Goal: Find specific page/section: Find specific page/section

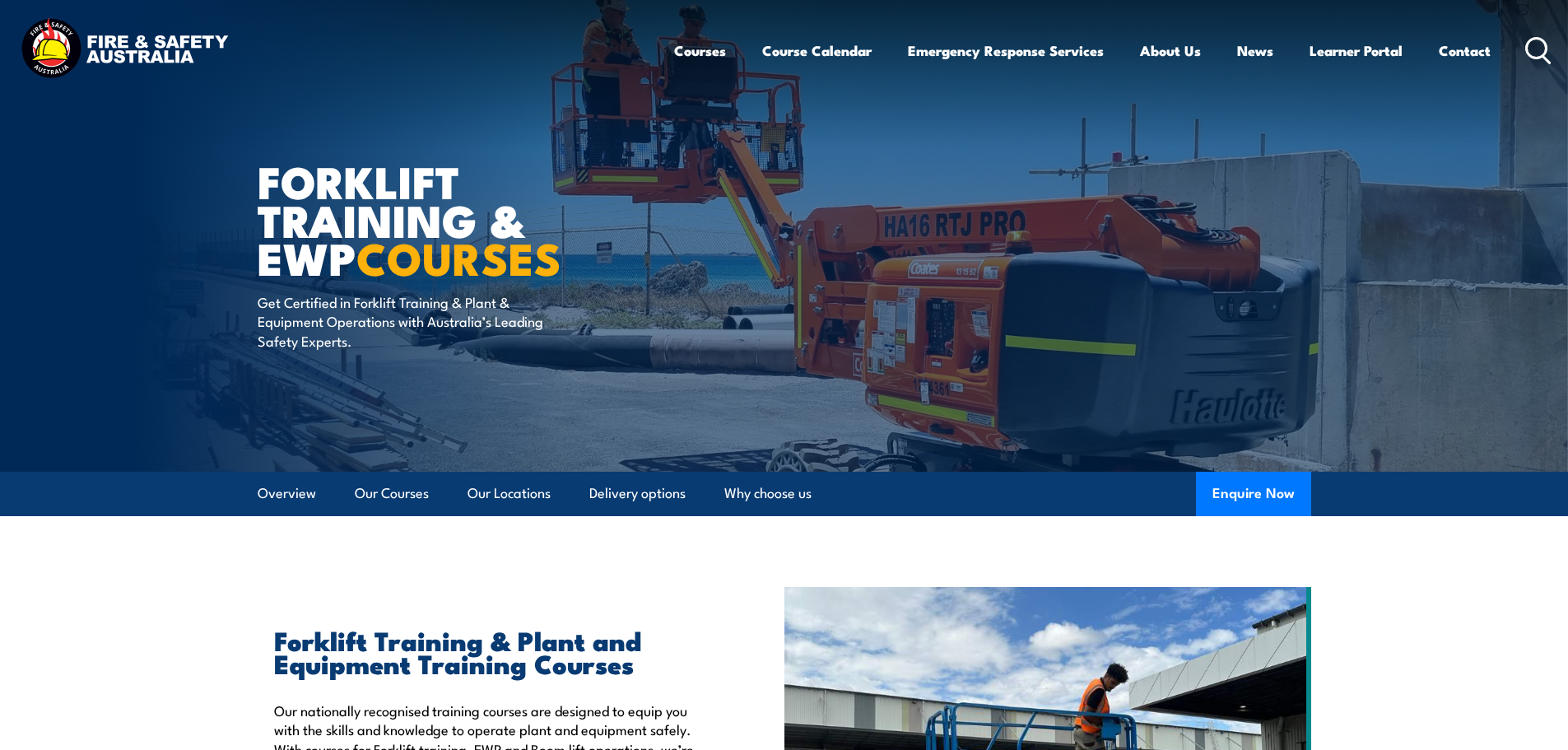
click at [1551, 44] on icon at bounding box center [1538, 50] width 26 height 27
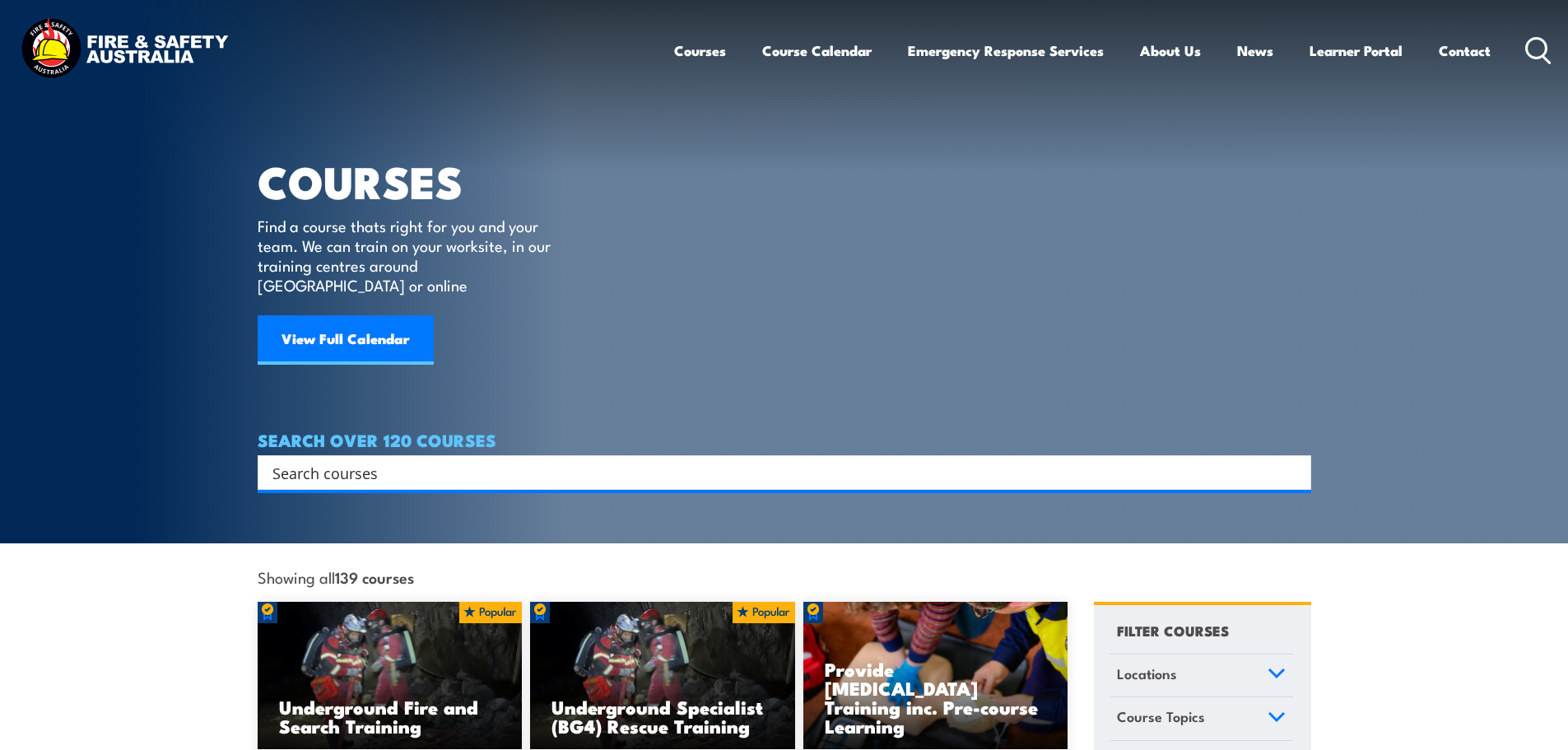
click at [356, 460] on input "Search input" at bounding box center [774, 472] width 1003 height 24
click at [341, 460] on input "Search input" at bounding box center [774, 472] width 1003 height 24
paste input "TDID0015"
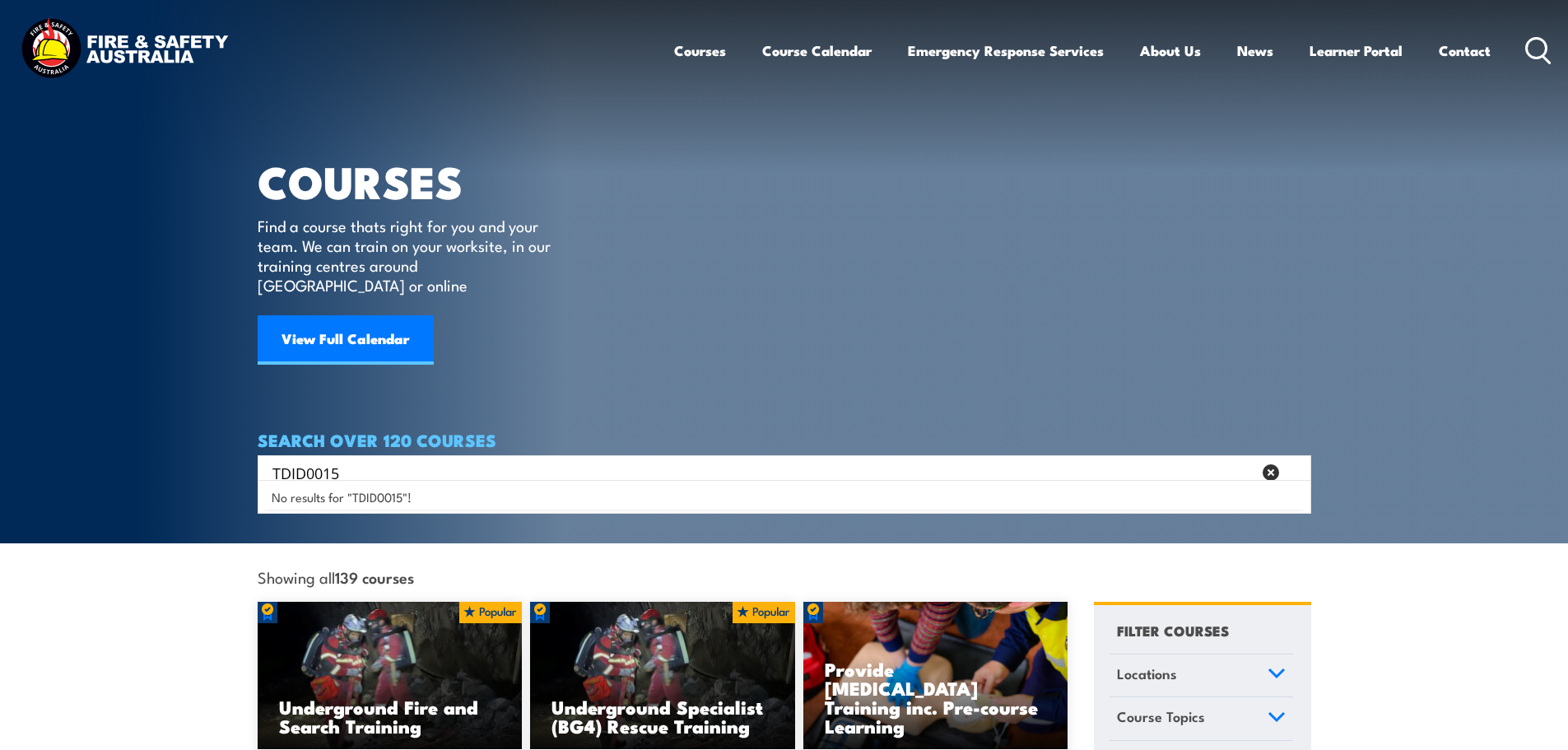
type input "TDID0015"
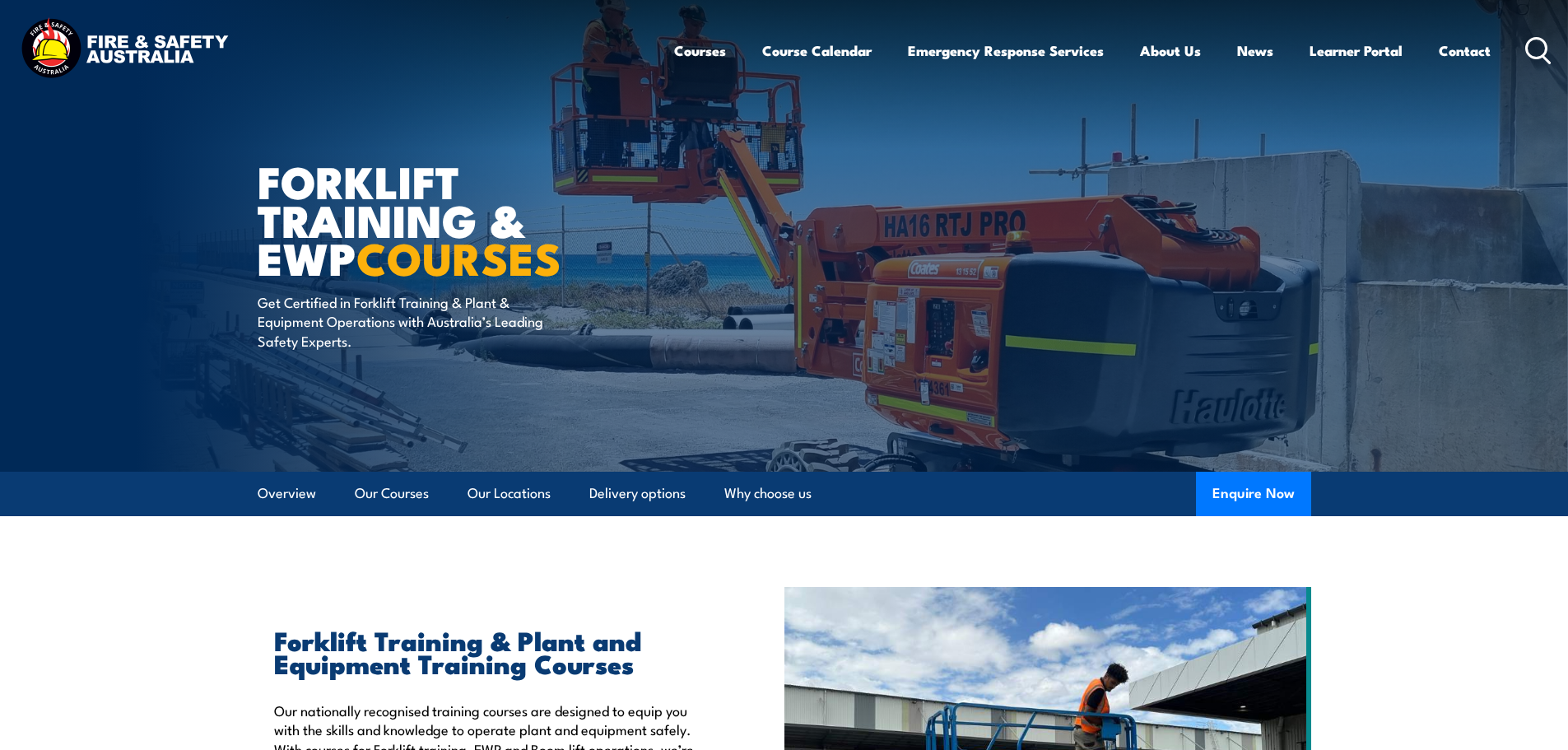
click at [1525, 51] on div "Courses Course Calendar Emergency Response Services Services Overview Emergency…" at bounding box center [1113, 50] width 878 height 71
click at [1533, 39] on circle at bounding box center [1536, 48] width 20 height 20
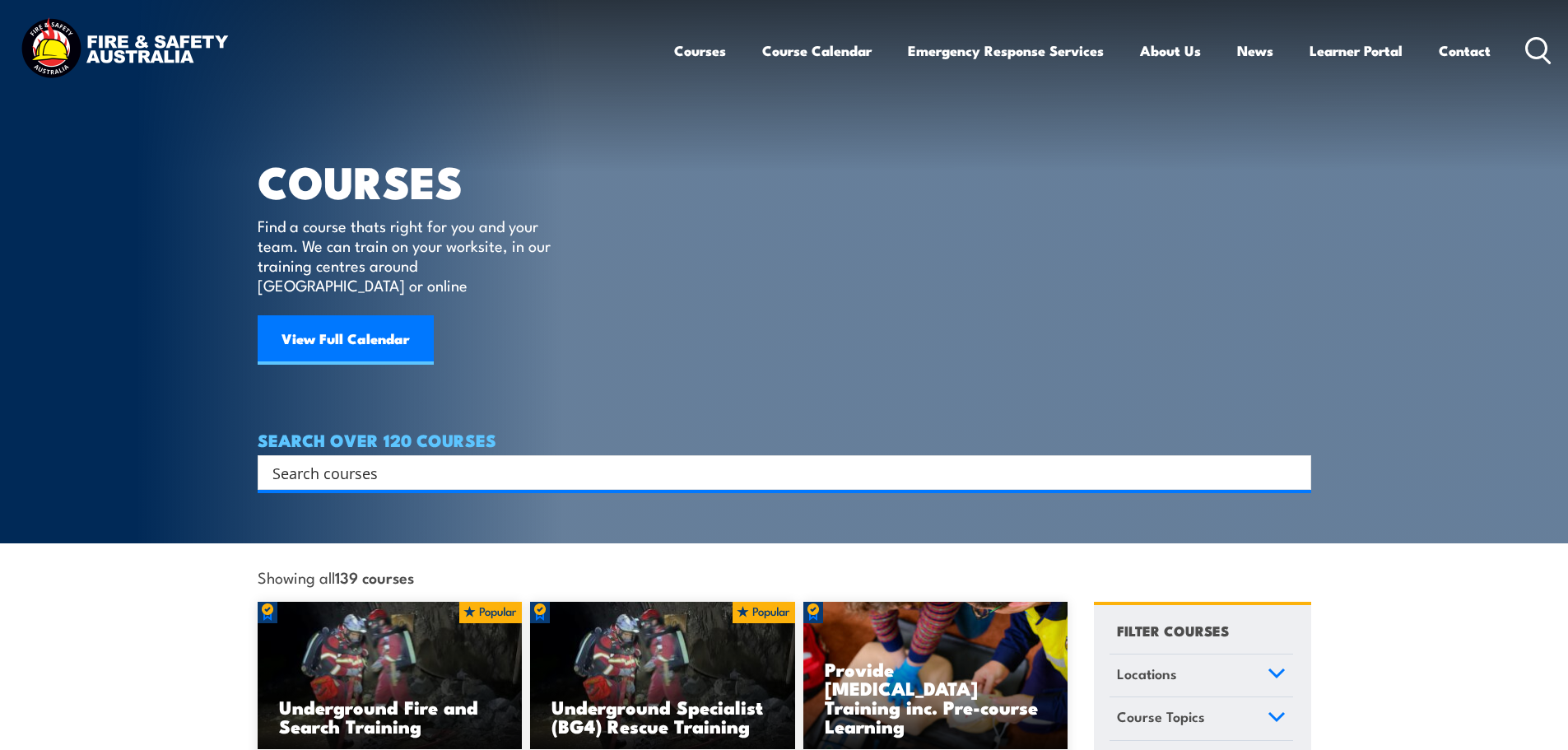
click at [342, 460] on input "Search input" at bounding box center [774, 472] width 1003 height 24
paste input "TLID0015"
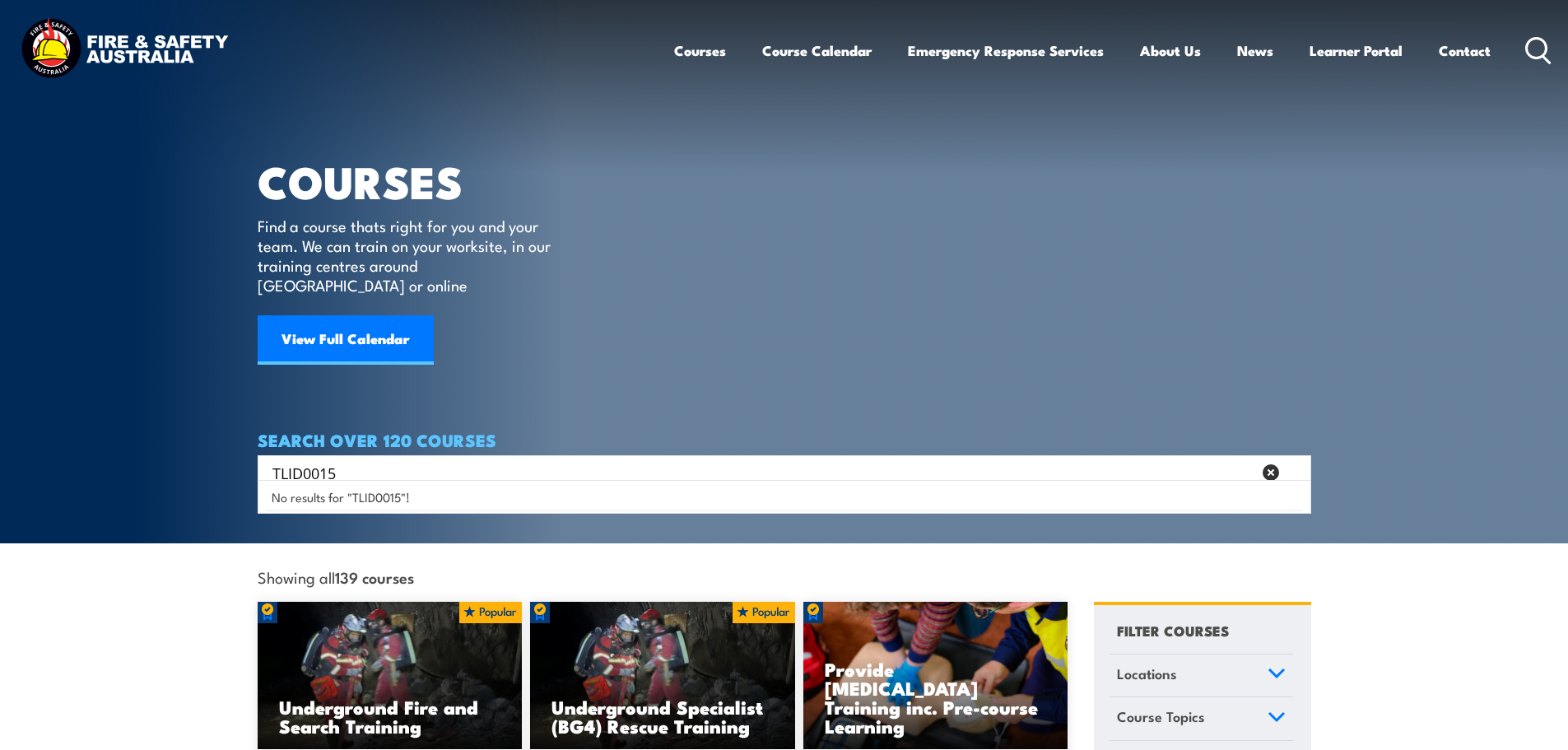
type input "TLID0015"
